Goal: Transaction & Acquisition: Purchase product/service

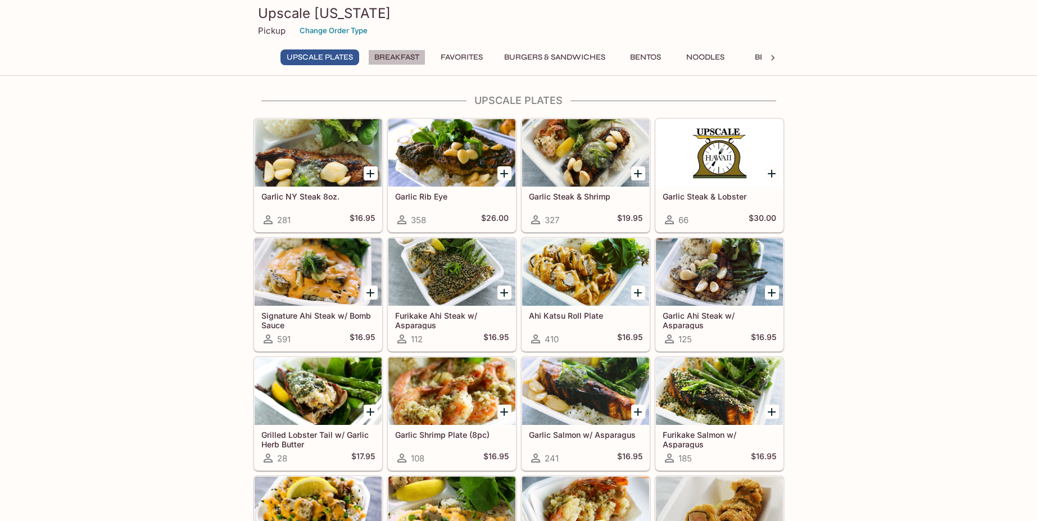
click at [400, 56] on button "Breakfast" at bounding box center [396, 57] width 57 height 16
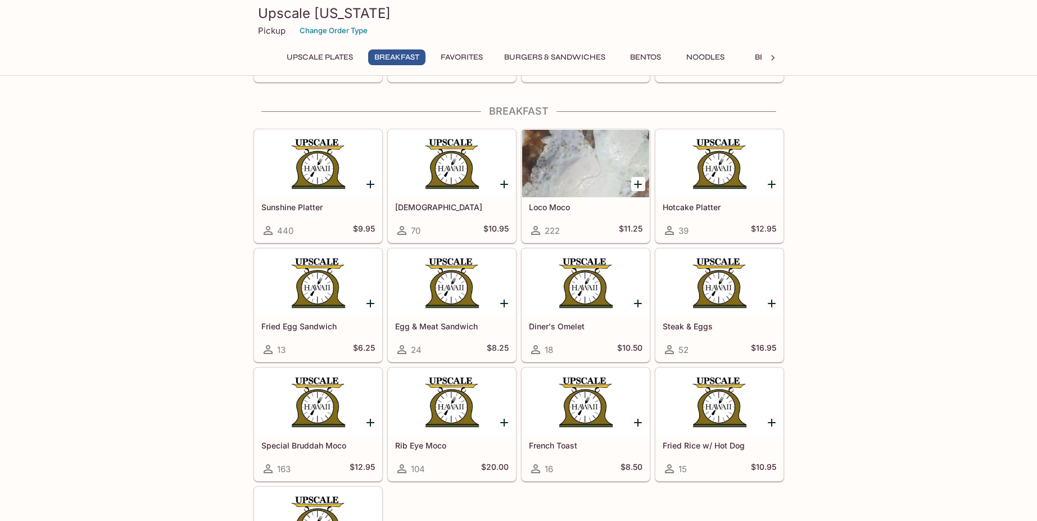
scroll to position [636, 0]
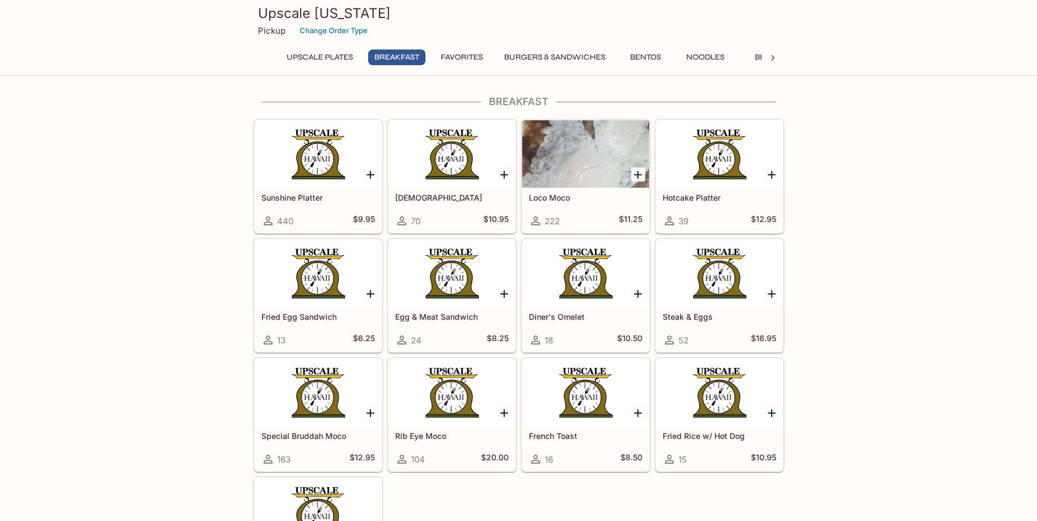
click at [465, 60] on button "Favorites" at bounding box center [461, 57] width 55 height 16
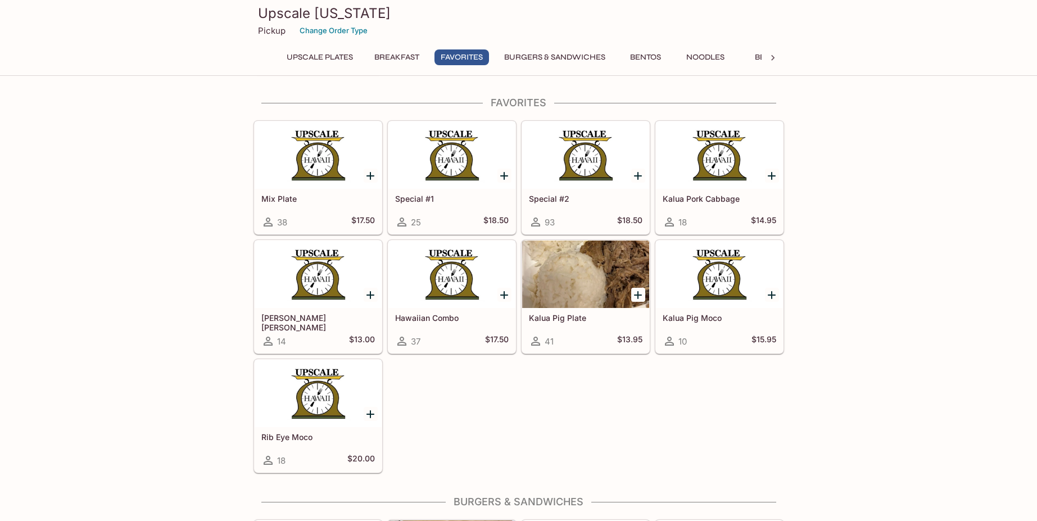
scroll to position [1154, 0]
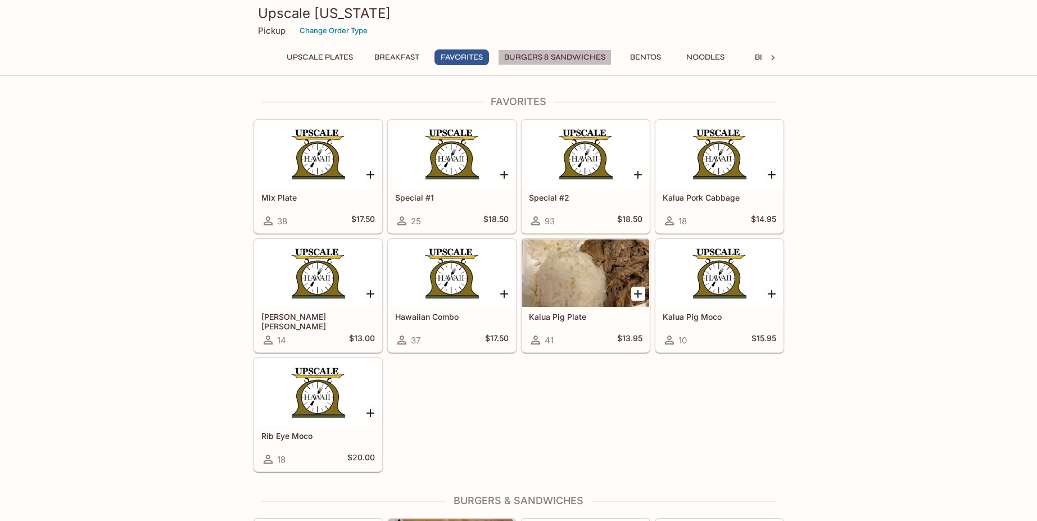
click at [548, 55] on button "Burgers & Sandwiches" at bounding box center [555, 57] width 114 height 16
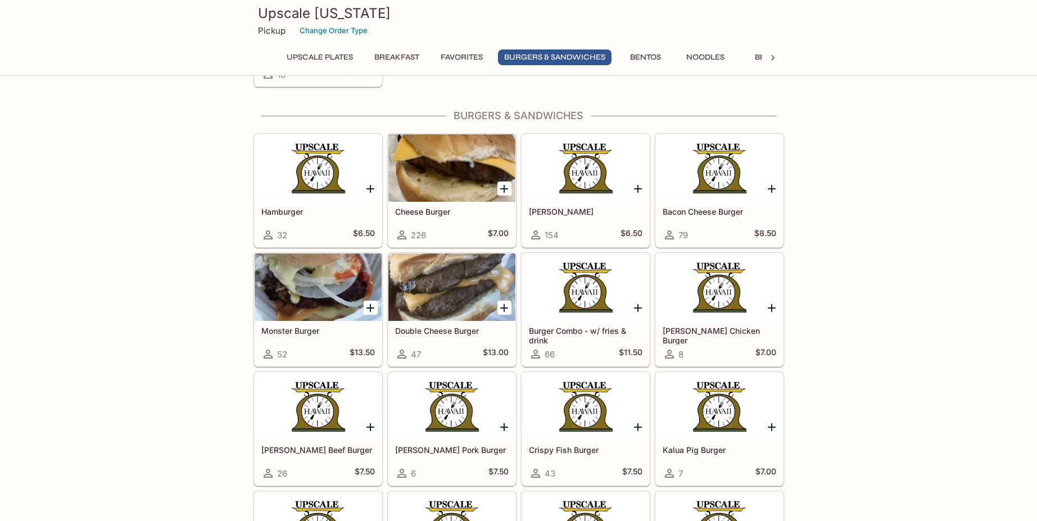
scroll to position [1553, 0]
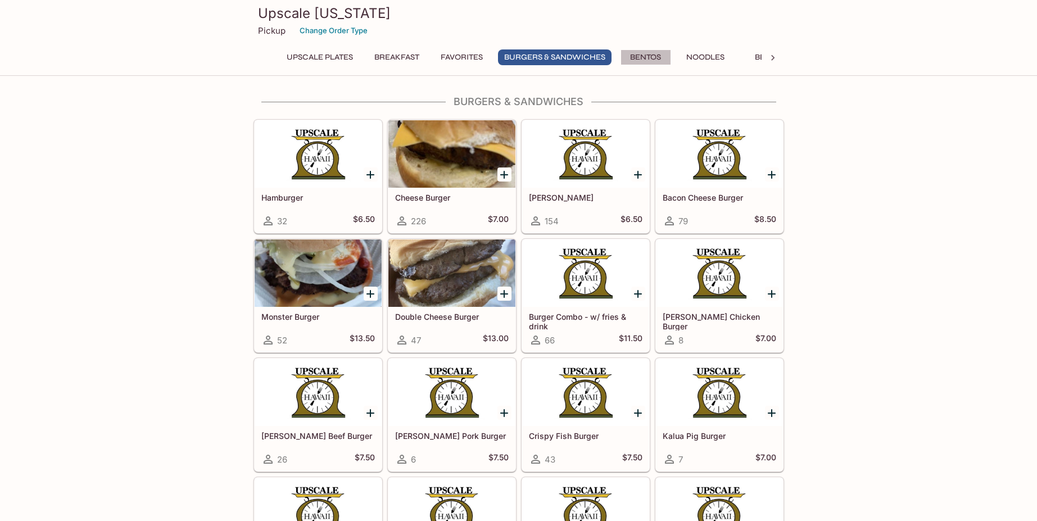
click at [648, 55] on button "Bentos" at bounding box center [645, 57] width 51 height 16
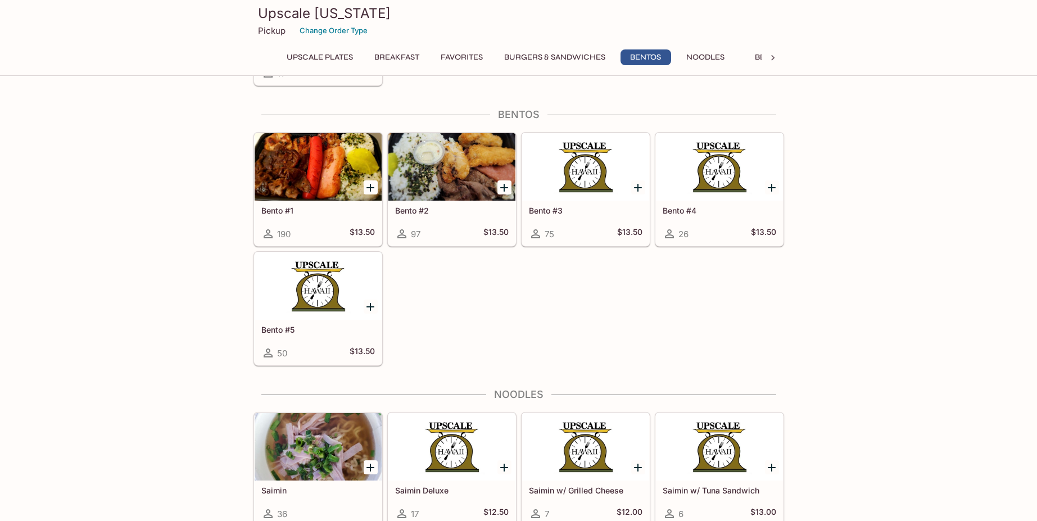
scroll to position [2310, 0]
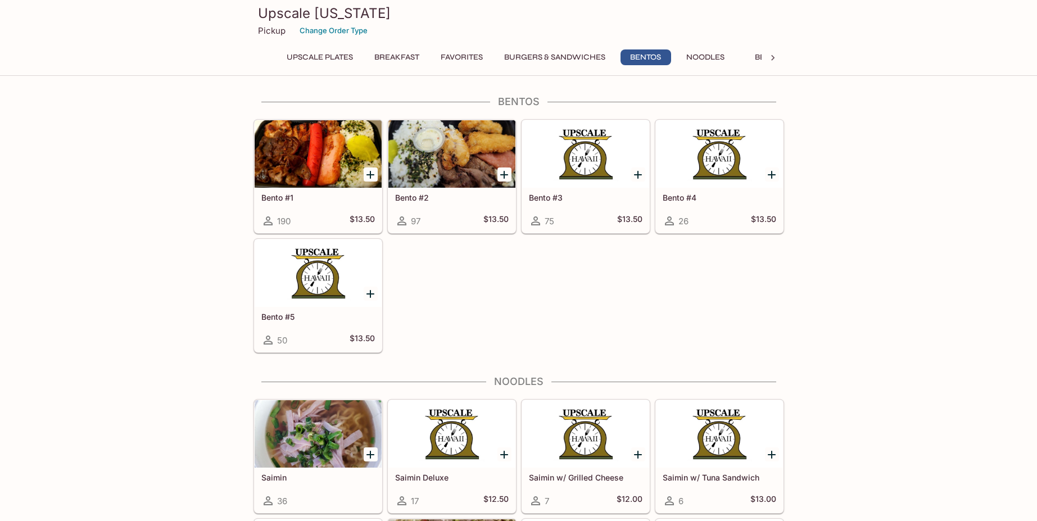
click at [709, 59] on button "Noodles" at bounding box center [705, 57] width 51 height 16
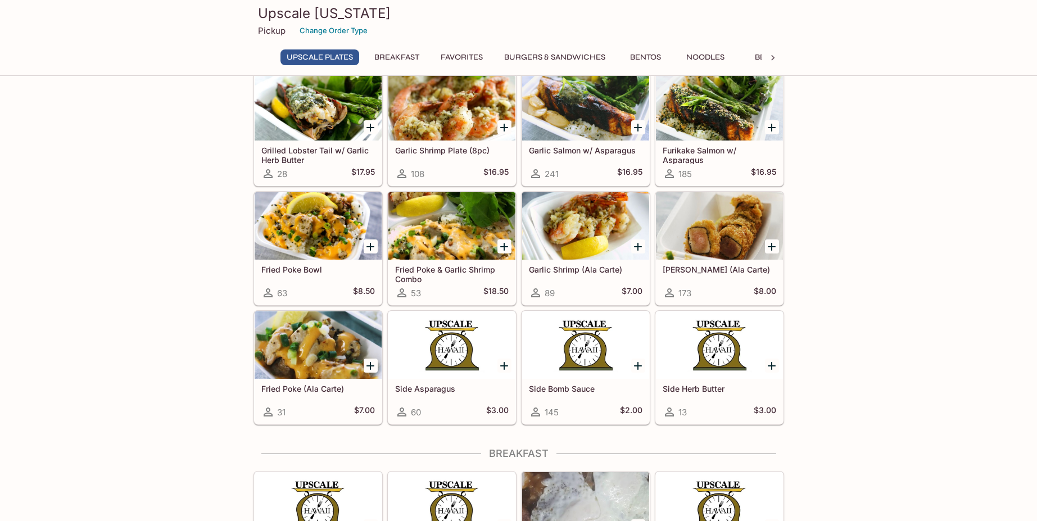
scroll to position [285, 0]
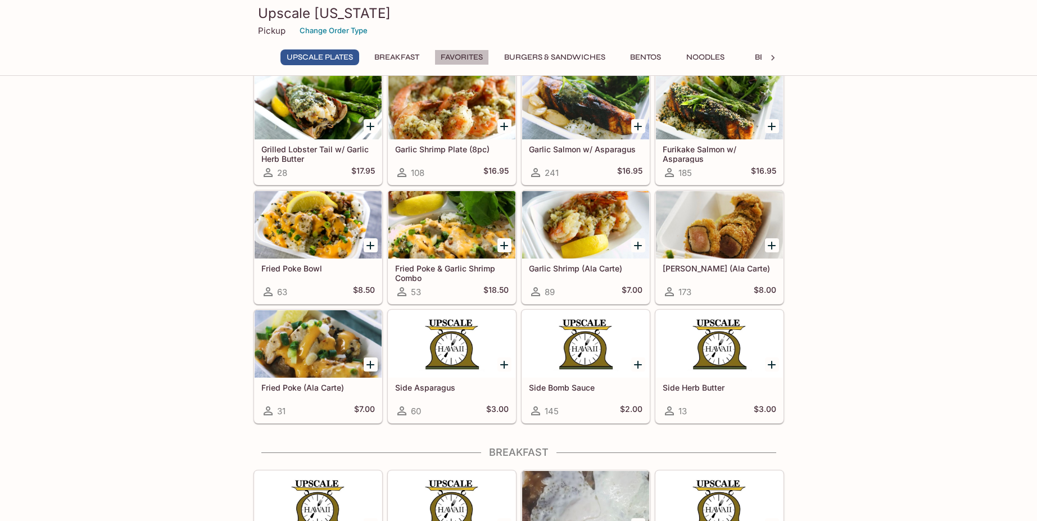
click at [462, 60] on button "Favorites" at bounding box center [461, 57] width 55 height 16
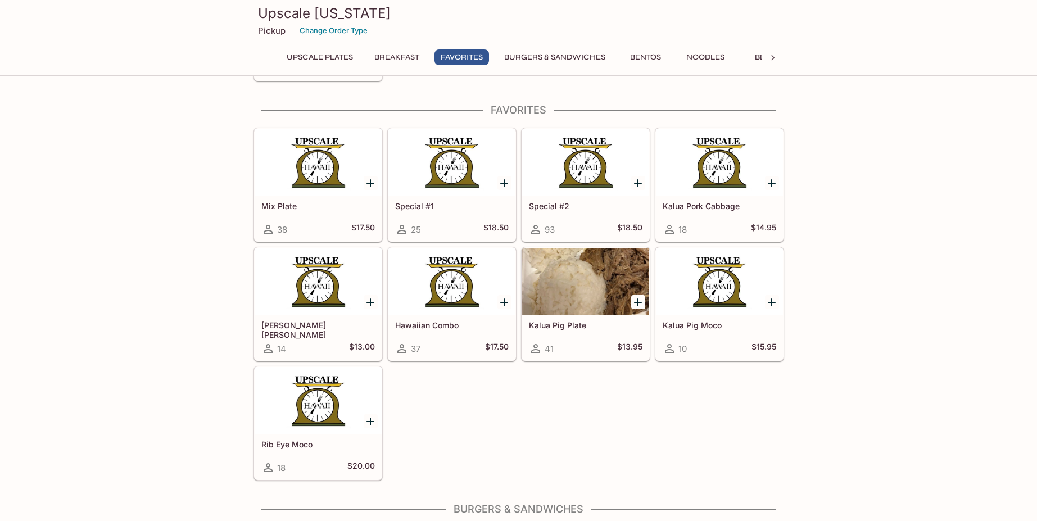
scroll to position [1154, 0]
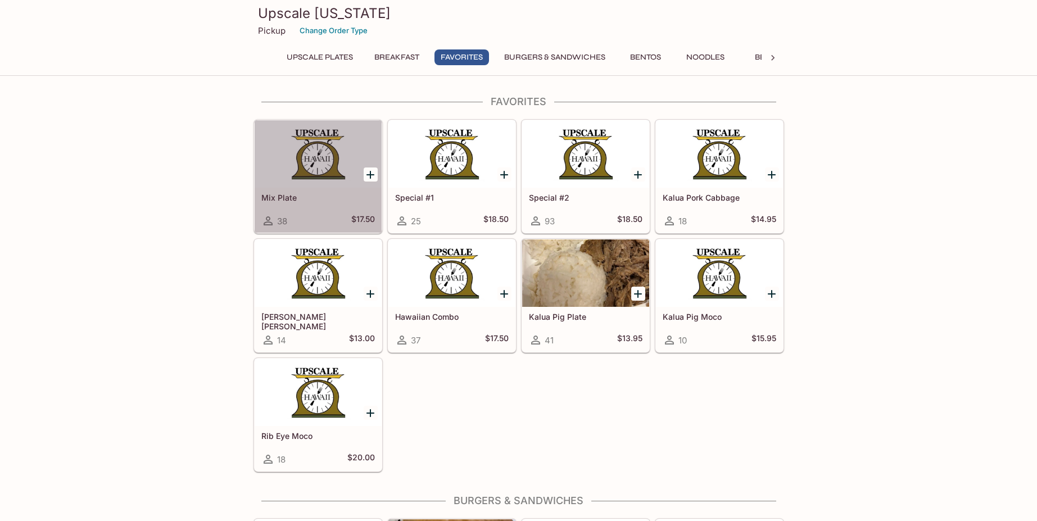
click at [300, 215] on div "38 $17.50" at bounding box center [318, 220] width 114 height 13
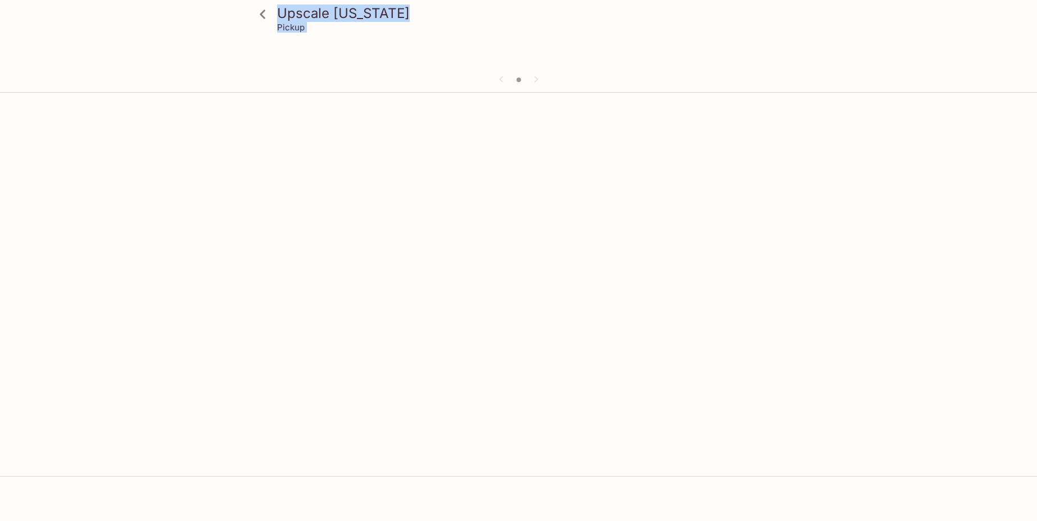
click at [300, 215] on div "Upscale Hawaii Pickup" at bounding box center [518, 357] width 1037 height 521
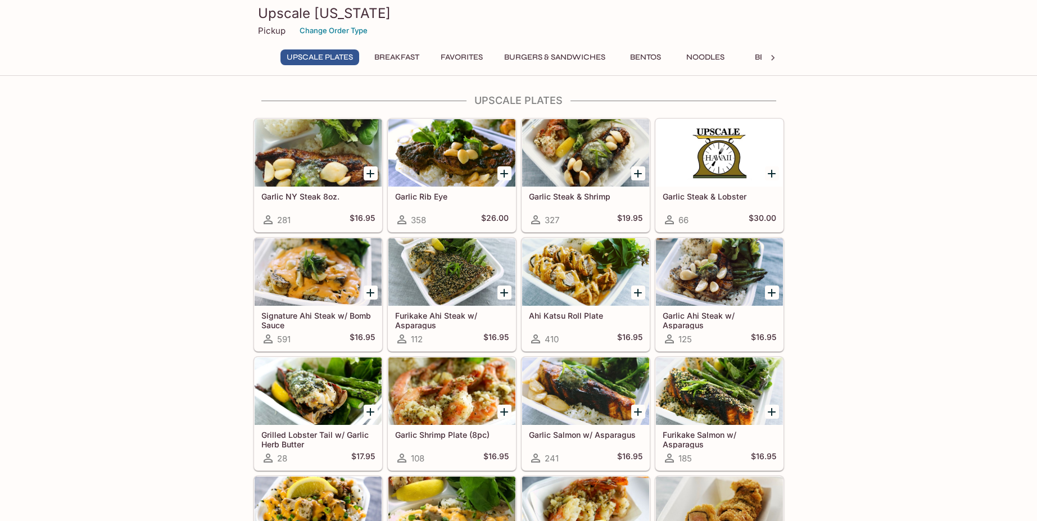
click at [656, 60] on button "Bentos" at bounding box center [645, 57] width 51 height 16
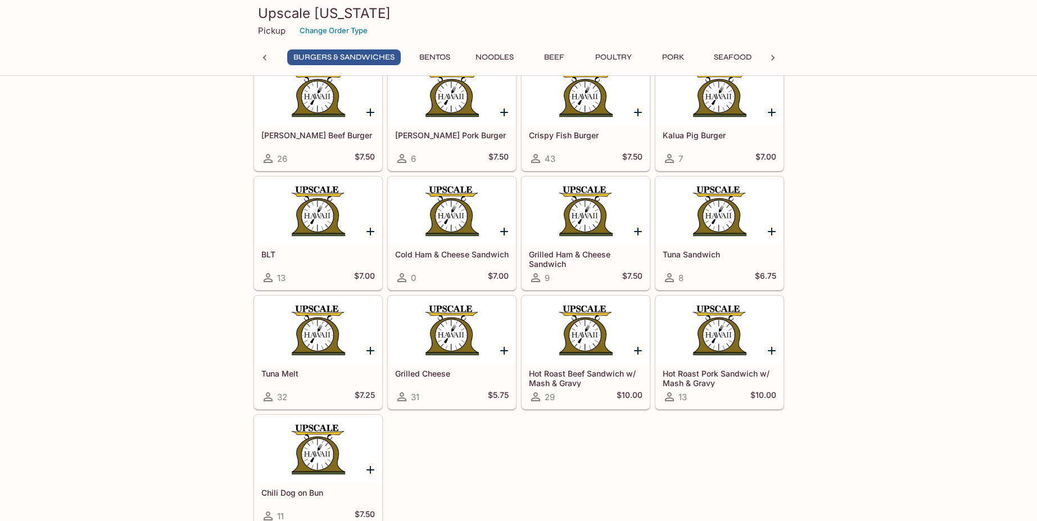
scroll to position [1684, 0]
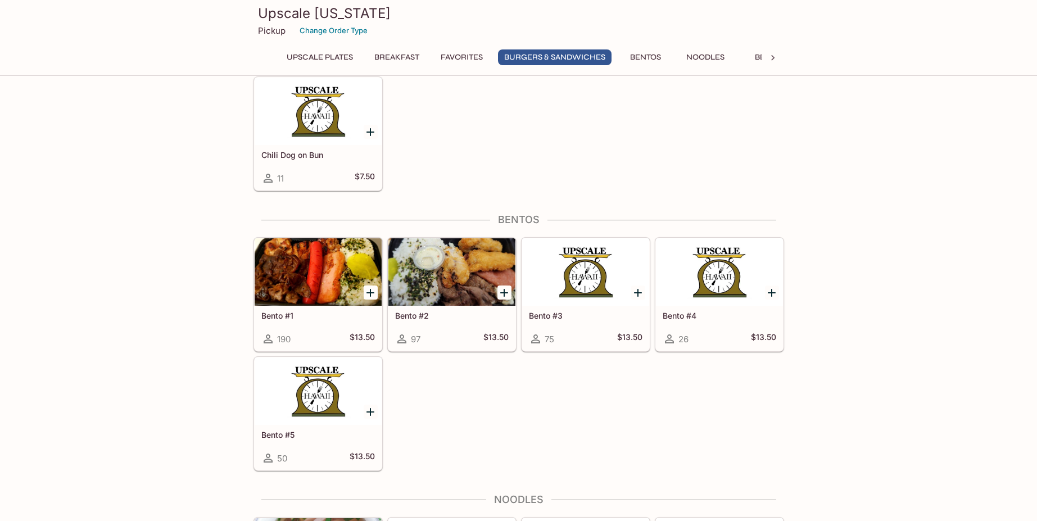
scroll to position [2135, 0]
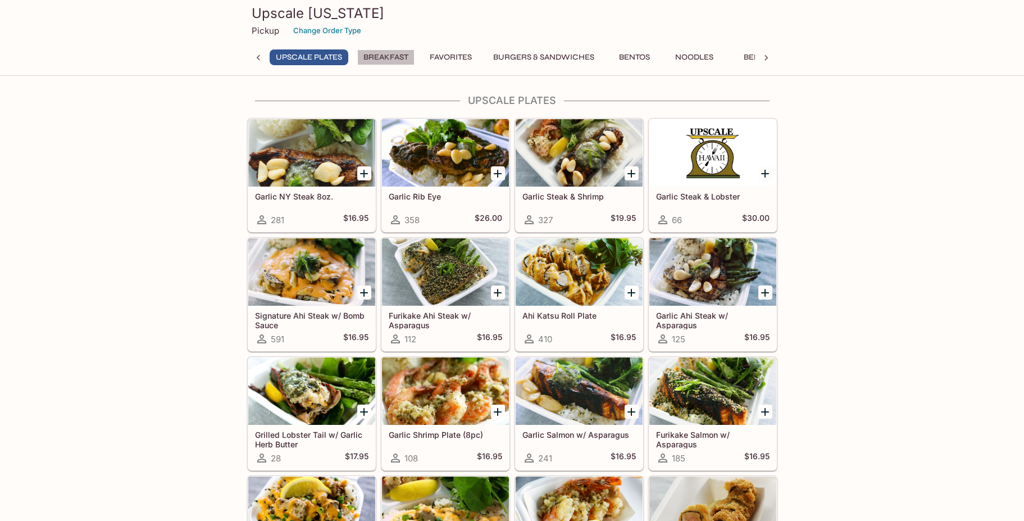
click at [393, 61] on button "Breakfast" at bounding box center [385, 57] width 57 height 16
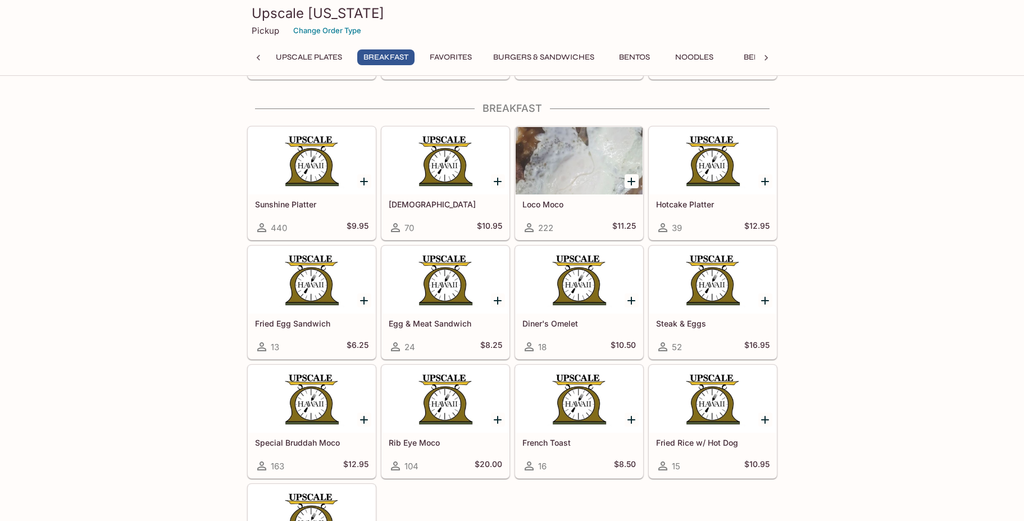
scroll to position [636, 0]
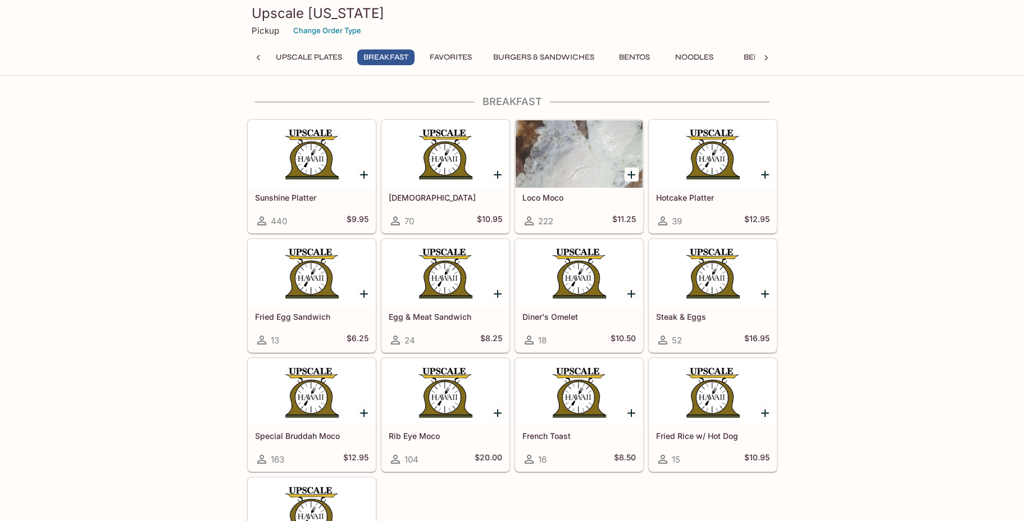
click at [321, 57] on button "UPSCALE Plates" at bounding box center [309, 57] width 79 height 16
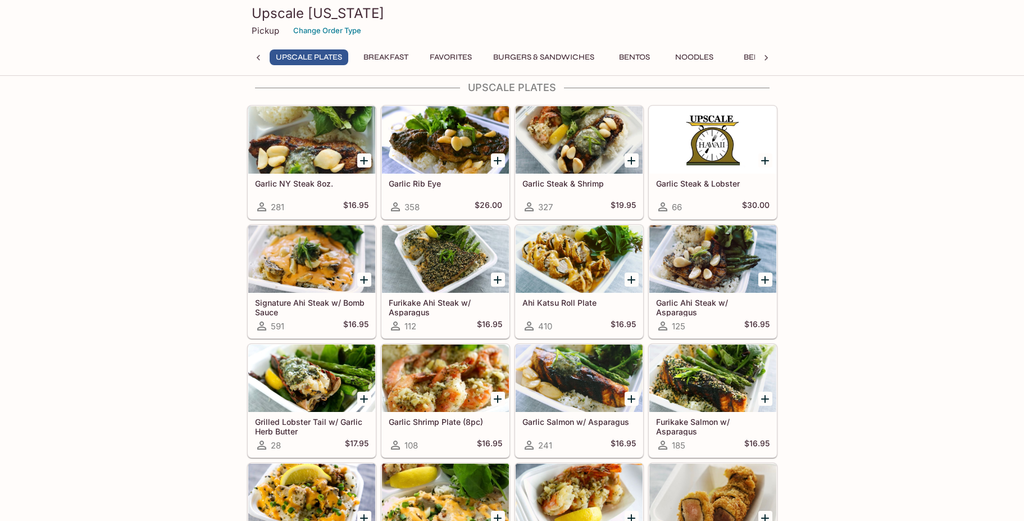
scroll to position [0, 0]
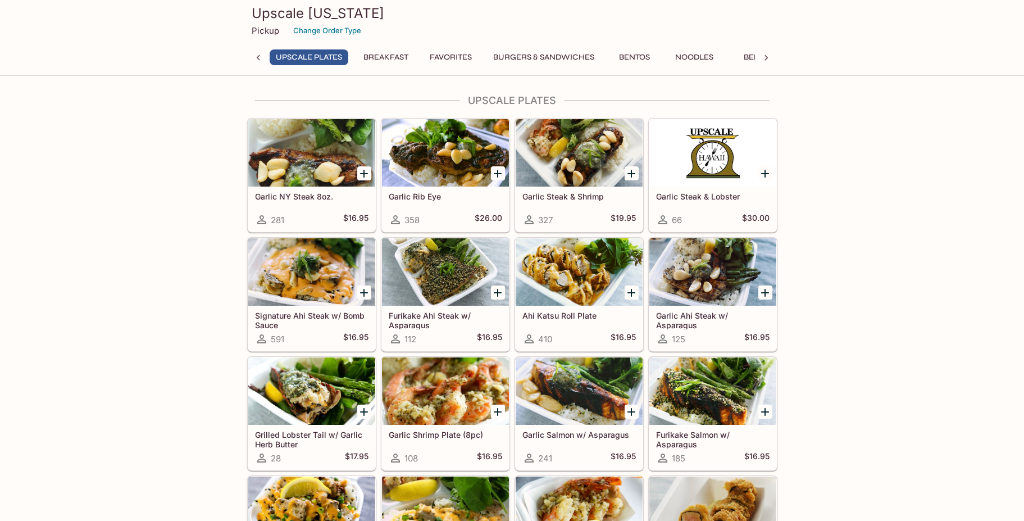
click at [765, 56] on icon at bounding box center [766, 58] width 3 height 6
click at [602, 58] on button "Seafood" at bounding box center [611, 57] width 51 height 16
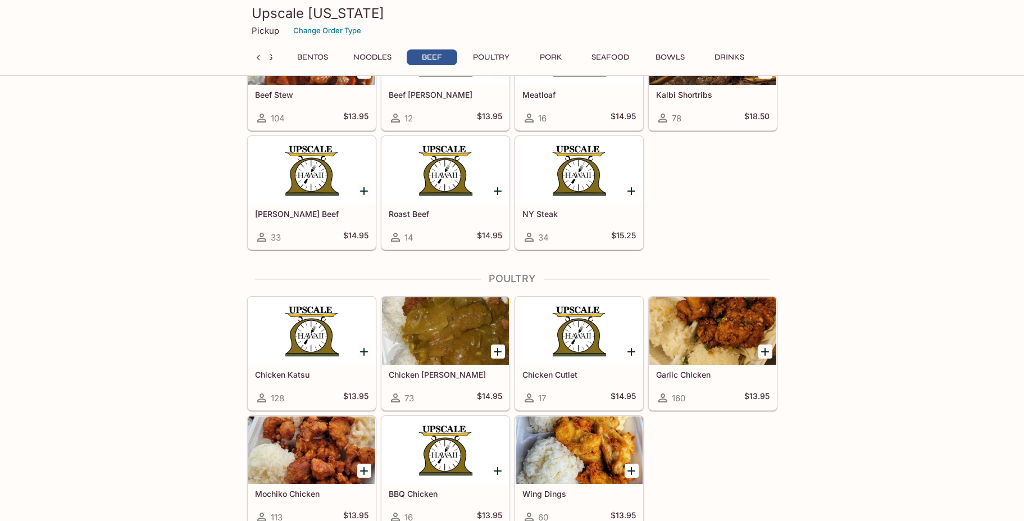
scroll to position [3201, 0]
